Goal: Task Accomplishment & Management: Use online tool/utility

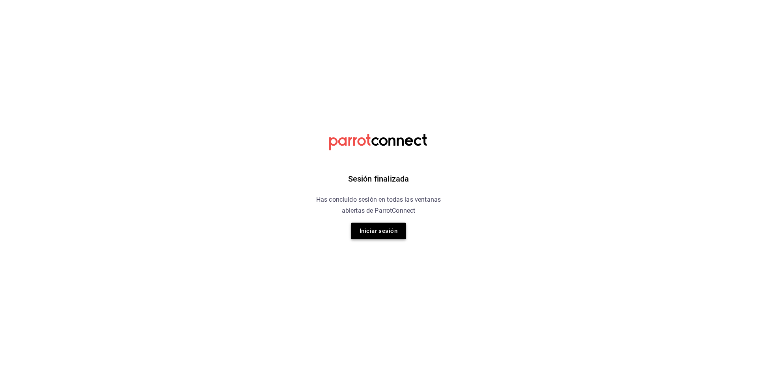
click at [392, 228] on button "Iniciar sesión" at bounding box center [378, 230] width 55 height 17
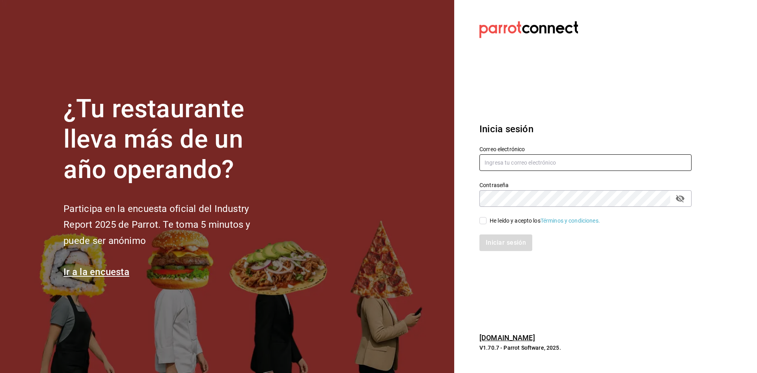
type input "[PERSON_NAME][EMAIL_ADDRESS][DOMAIN_NAME]"
click at [490, 222] on div "He leído y acepto los Términos y condiciones." at bounding box center [545, 220] width 110 height 8
click at [487, 222] on input "He leído y acepto los Términos y condiciones." at bounding box center [483, 220] width 7 height 7
checkbox input "true"
click at [499, 237] on button "Iniciar sesión" at bounding box center [507, 242] width 54 height 17
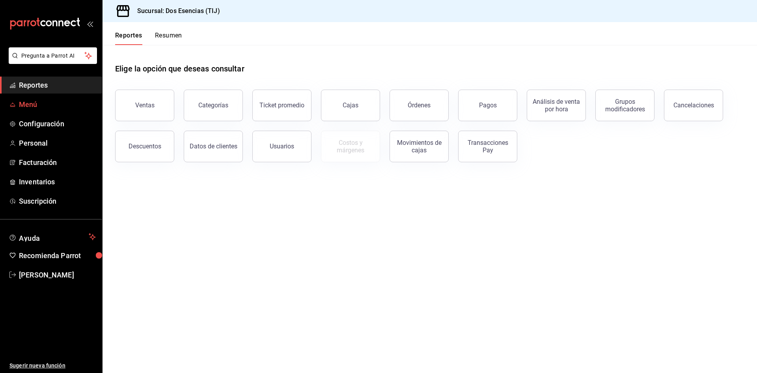
click at [32, 108] on span "Menú" at bounding box center [57, 104] width 77 height 11
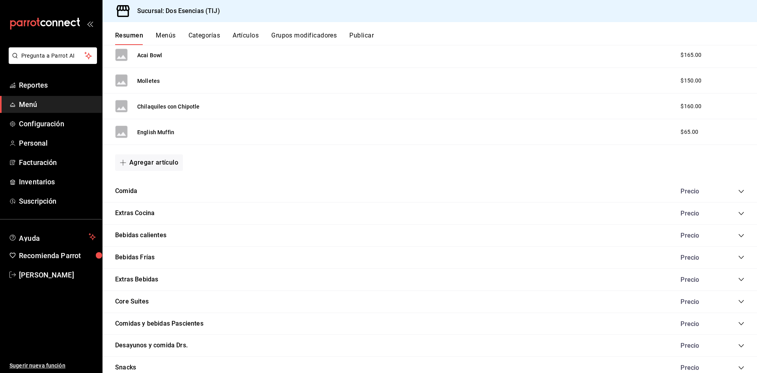
scroll to position [750, 0]
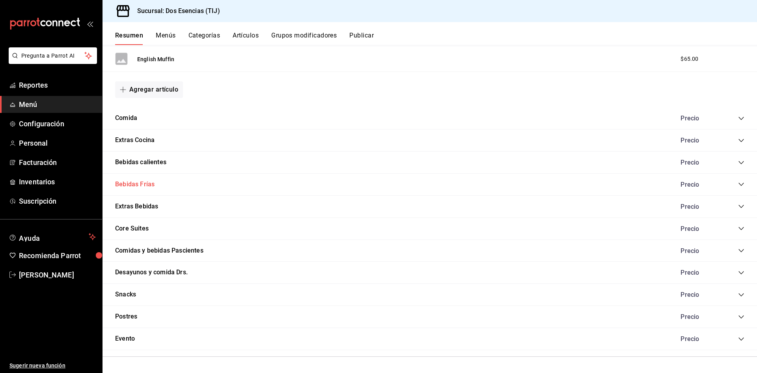
click at [135, 181] on button "Bebidas Frías" at bounding box center [134, 184] width 39 height 9
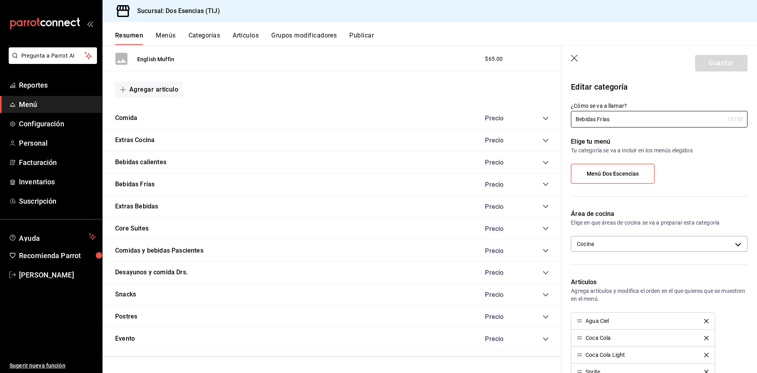
click at [543, 182] on icon "collapse-category-row" at bounding box center [546, 184] width 6 height 6
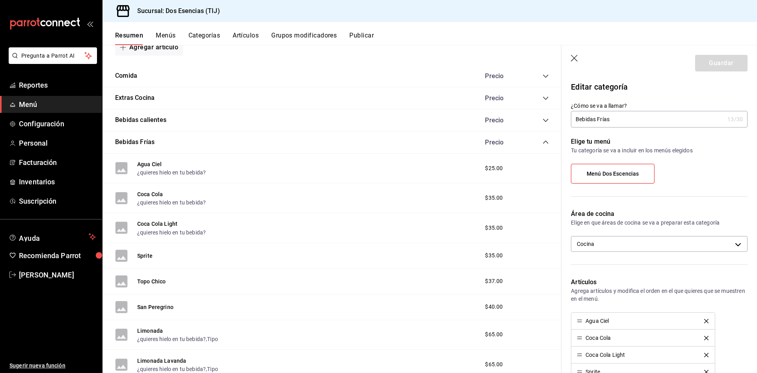
scroll to position [790, 0]
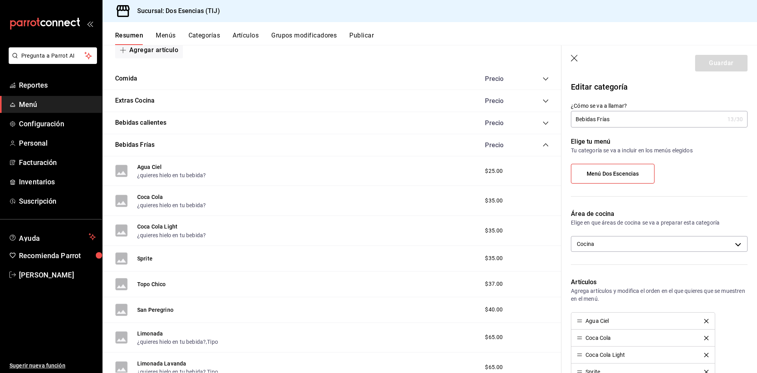
click at [543, 145] on icon "collapse-category-row" at bounding box center [546, 145] width 6 height 6
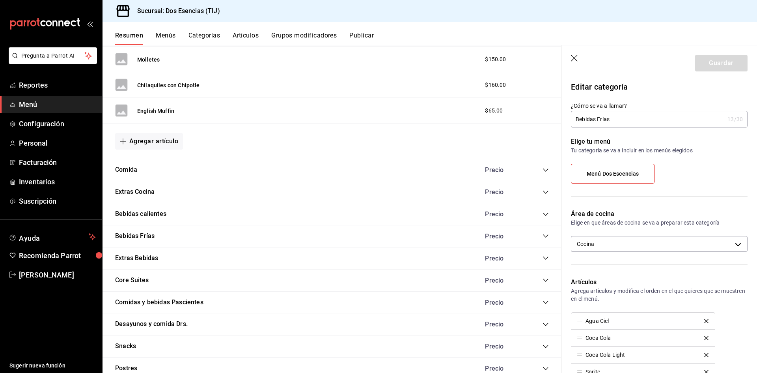
scroll to position [672, 0]
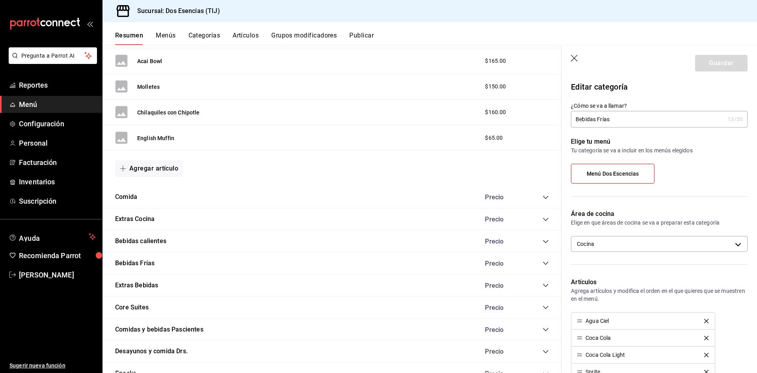
click at [534, 263] on div "Precio" at bounding box center [513, 262] width 72 height 7
click at [543, 262] on icon "collapse-category-row" at bounding box center [546, 263] width 6 height 6
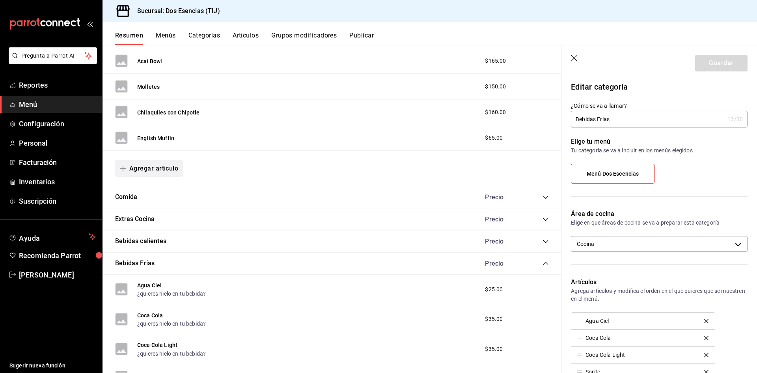
click at [171, 167] on button "Agregar artículo" at bounding box center [149, 168] width 68 height 17
click at [162, 205] on li "Artículo nuevo" at bounding box center [146, 208] width 62 height 19
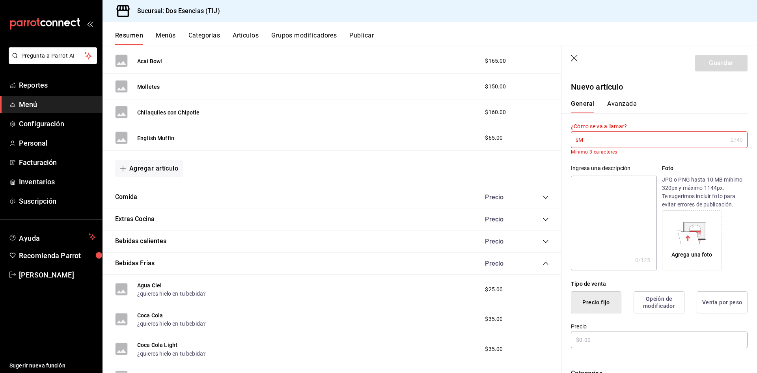
type input "s"
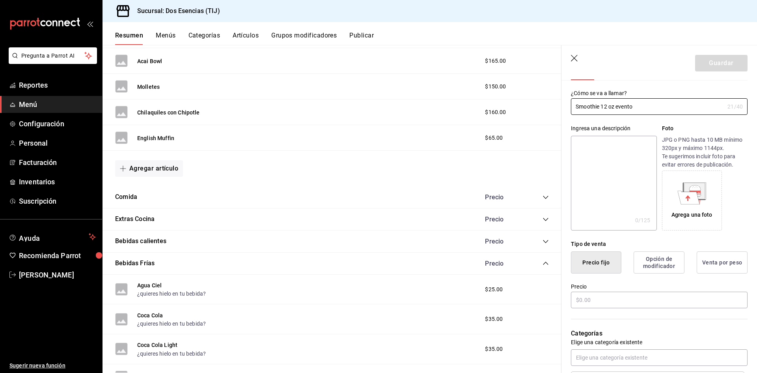
scroll to position [79, 0]
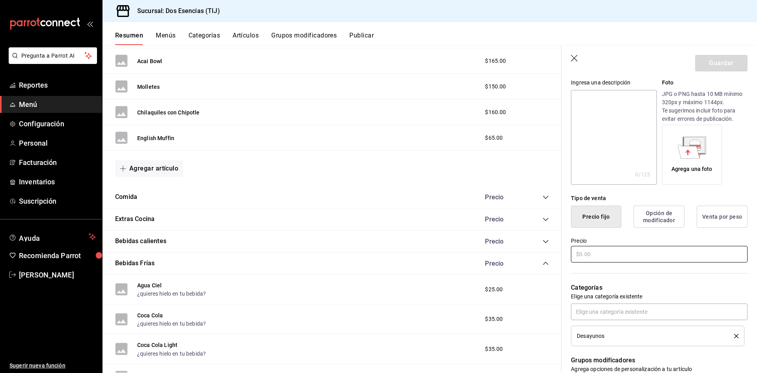
type input "Smoothie 12 oz evento"
click at [631, 255] on input "text" at bounding box center [659, 254] width 177 height 17
type input "$80.00"
click at [613, 279] on div "Categorías Elige una categoría existente Desayunos" at bounding box center [655, 304] width 186 height 82
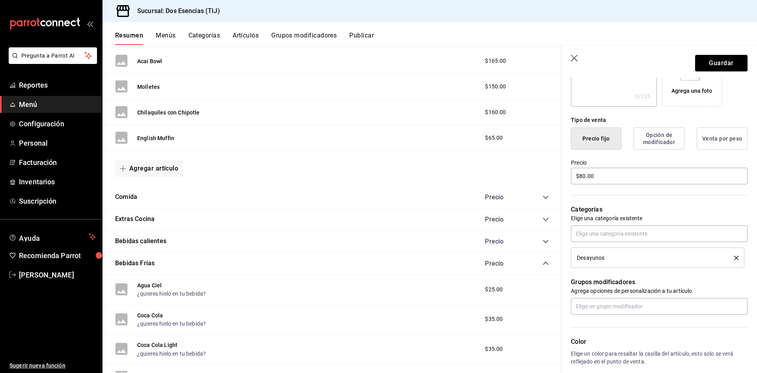
scroll to position [158, 0]
click at [630, 231] on input "text" at bounding box center [659, 232] width 177 height 17
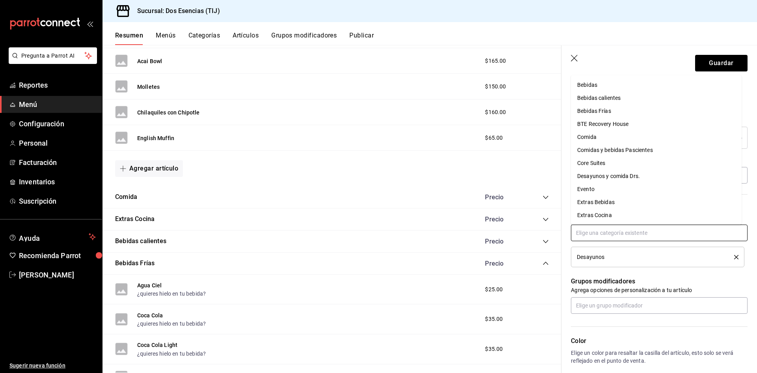
click at [613, 187] on li "Evento" at bounding box center [656, 189] width 171 height 13
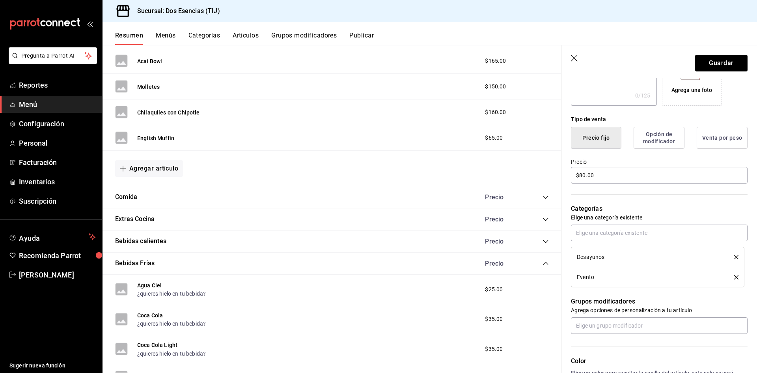
click at [734, 255] on icon "delete" at bounding box center [736, 257] width 4 height 4
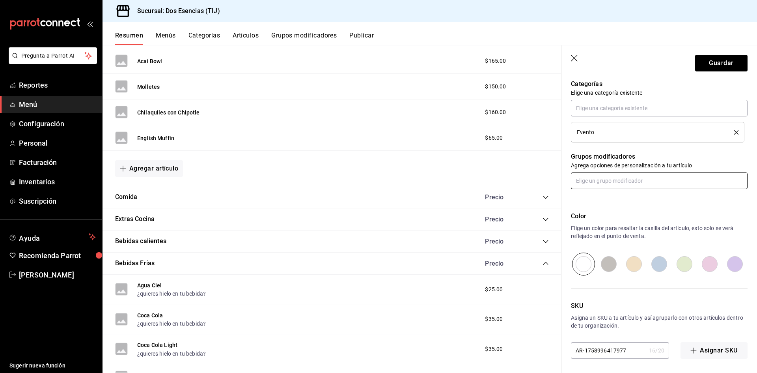
scroll to position [284, 0]
click at [728, 67] on button "Guardar" at bounding box center [721, 63] width 52 height 17
